Goal: Task Accomplishment & Management: Manage account settings

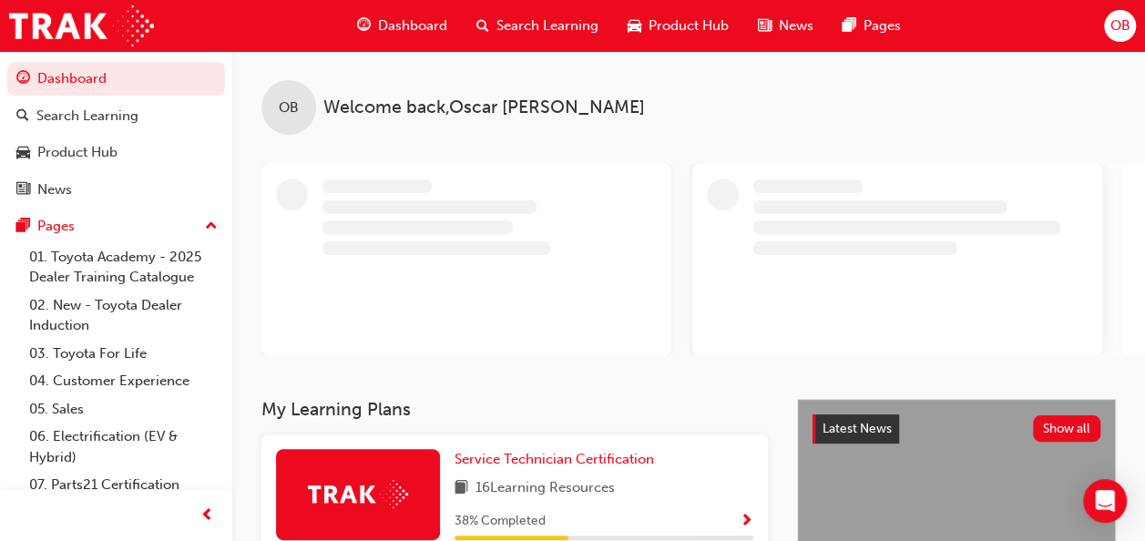
click at [1120, 29] on span "OB" at bounding box center [1119, 25] width 20 height 21
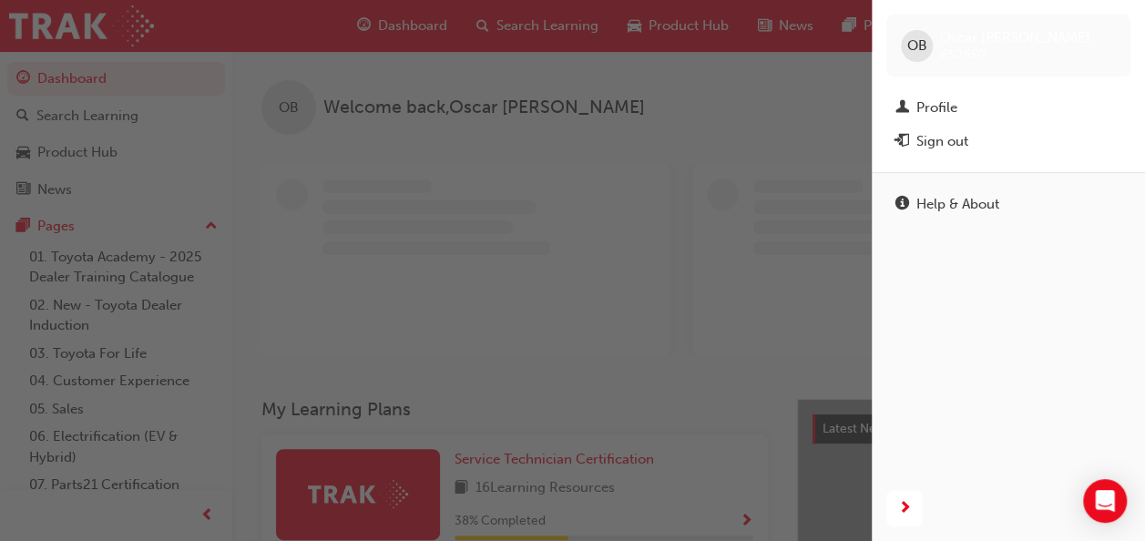
click at [1120, 29] on div "OB Oscar Bewley 650650" at bounding box center [1008, 46] width 244 height 62
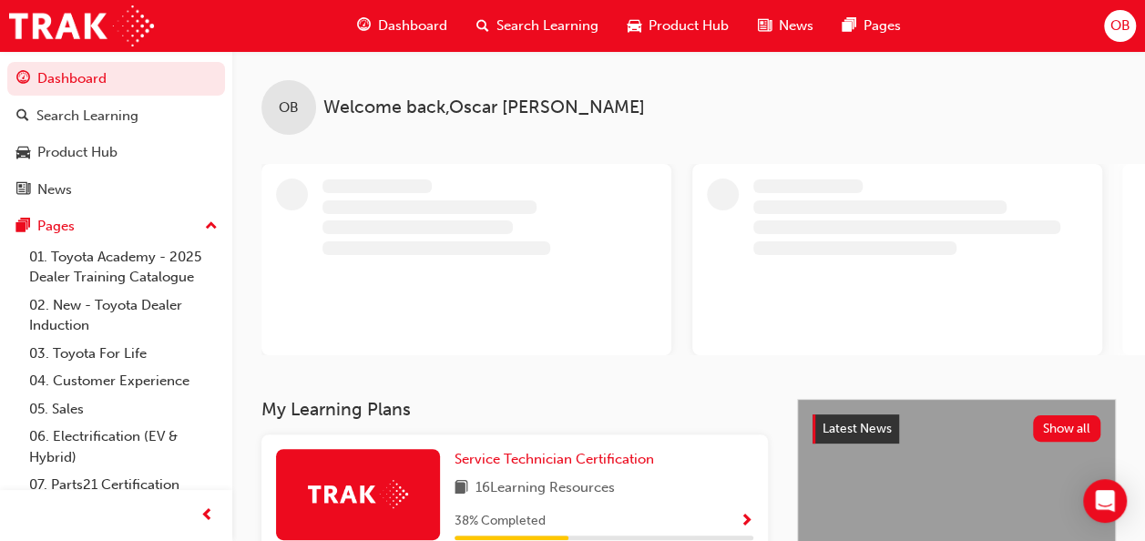
click at [1120, 30] on span "OB" at bounding box center [1119, 25] width 20 height 21
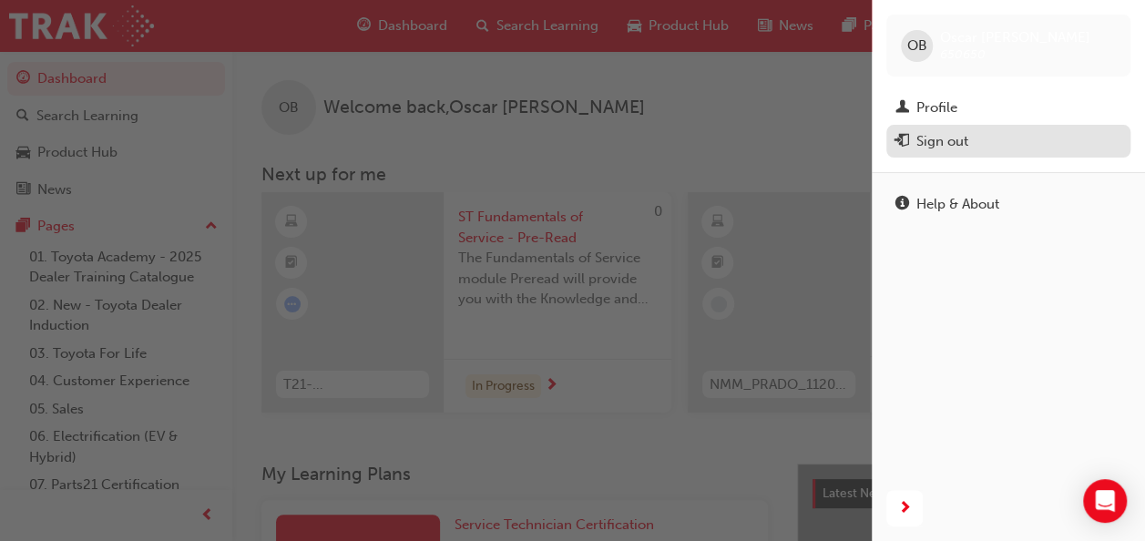
click at [1019, 154] on button "Sign out" at bounding box center [1008, 142] width 244 height 34
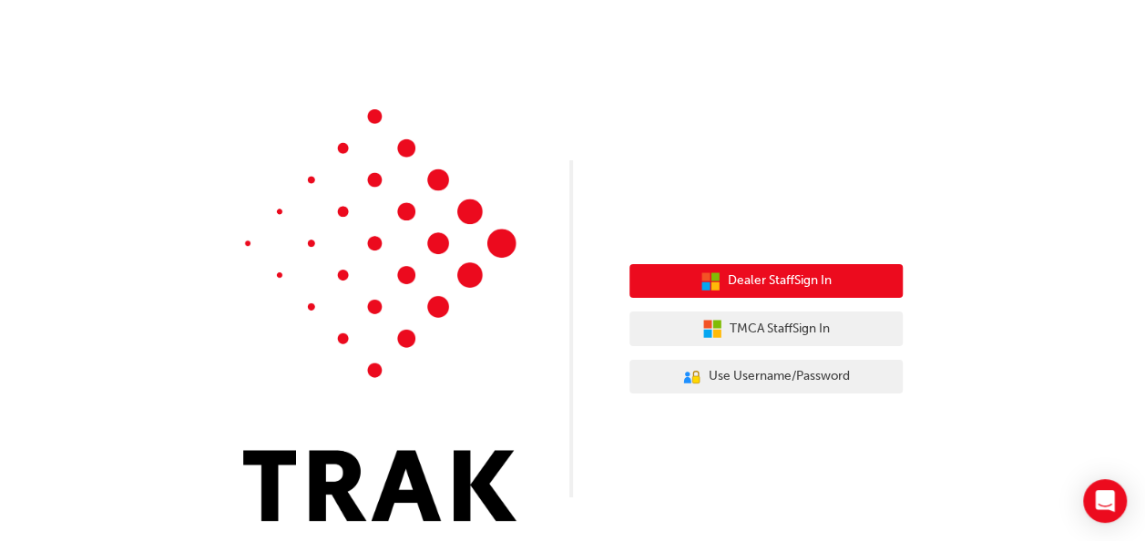
click at [789, 288] on span "Dealer Staff Sign In" at bounding box center [780, 280] width 104 height 21
